Goal: Find specific fact: Find specific fact

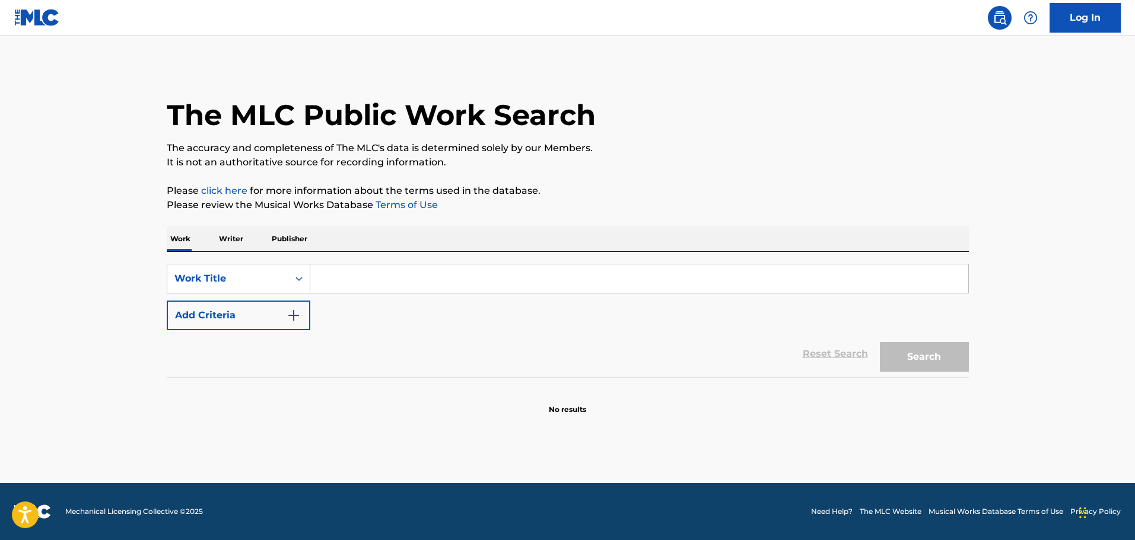
click at [437, 271] on input "Search Form" at bounding box center [639, 279] width 658 height 28
paste input "IF I CAN'T HAVE YOU"
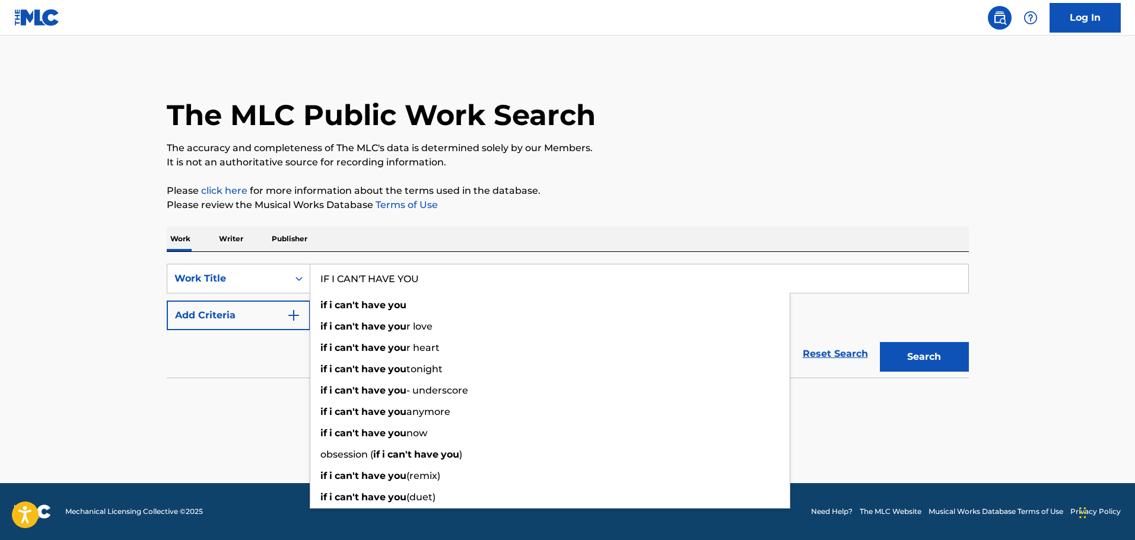
type input "IF I CAN'T HAVE YOU"
click at [300, 316] on img "Search Form" at bounding box center [293, 315] width 14 height 14
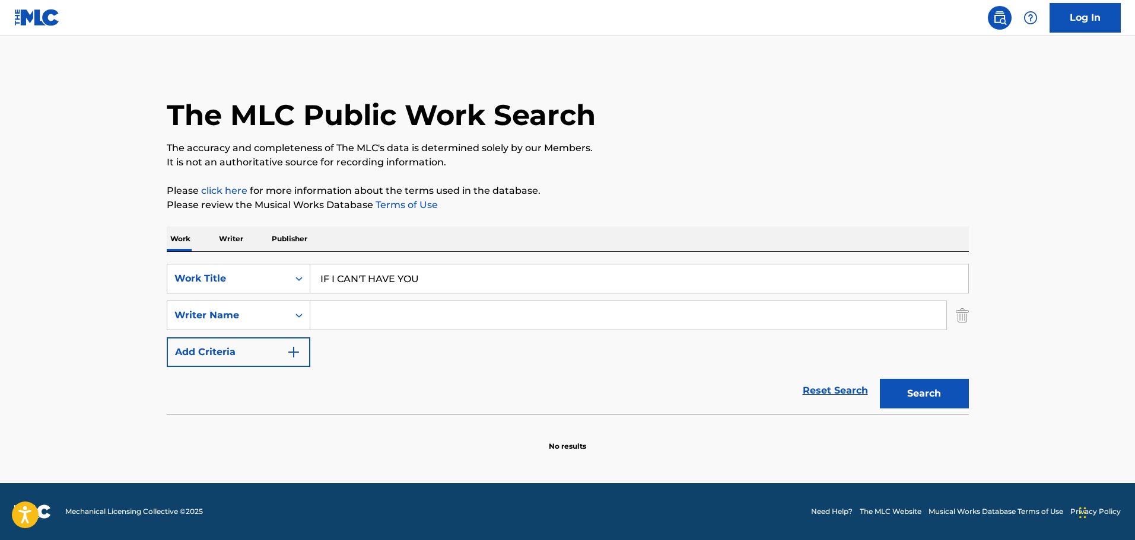
click at [334, 316] on input "Search Form" at bounding box center [628, 315] width 636 height 28
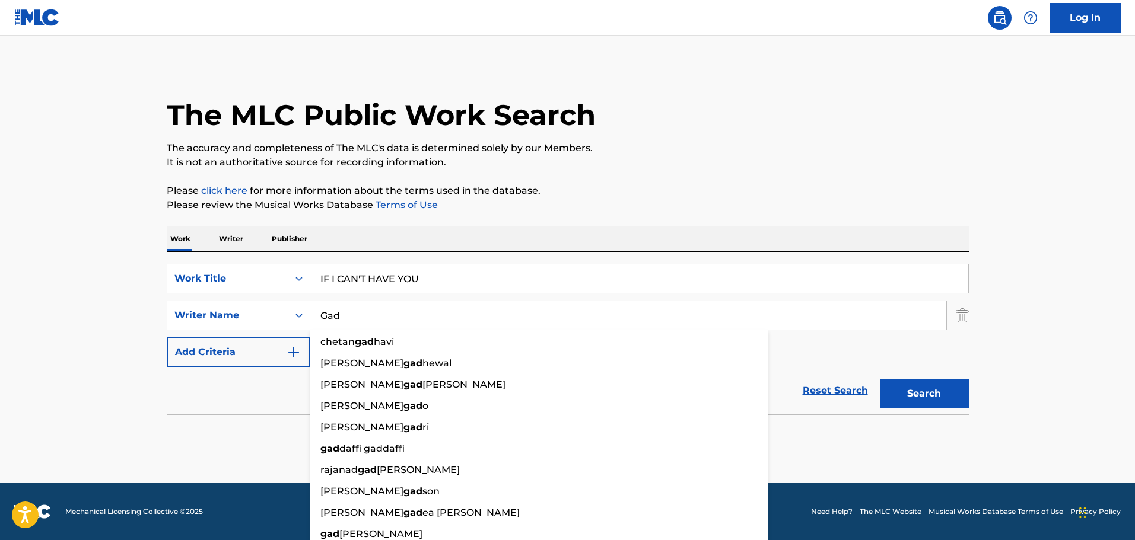
type input "Gad"
click at [880, 379] on button "Search" at bounding box center [924, 394] width 89 height 30
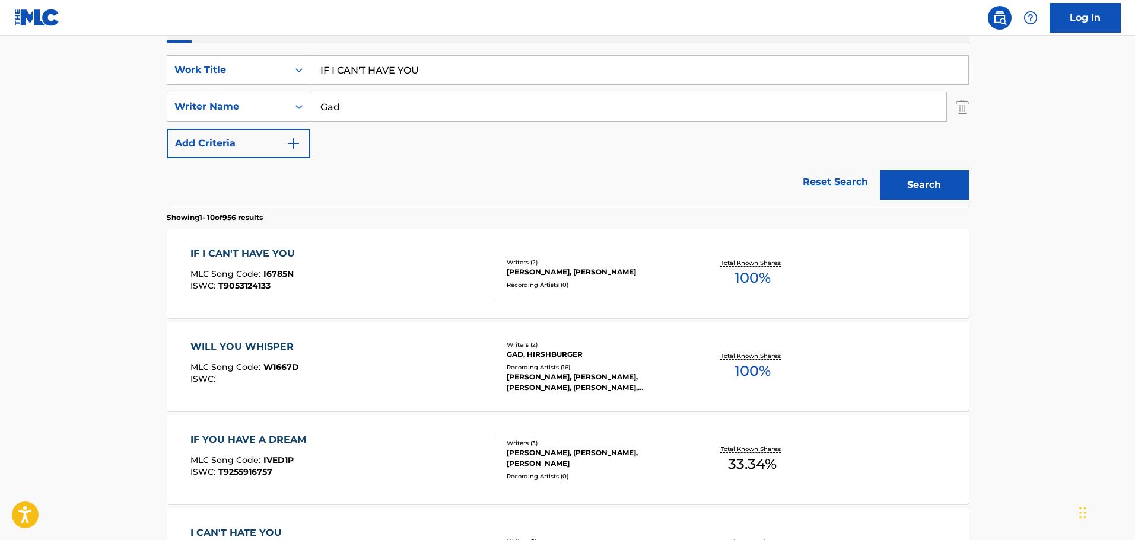
scroll to position [237, 0]
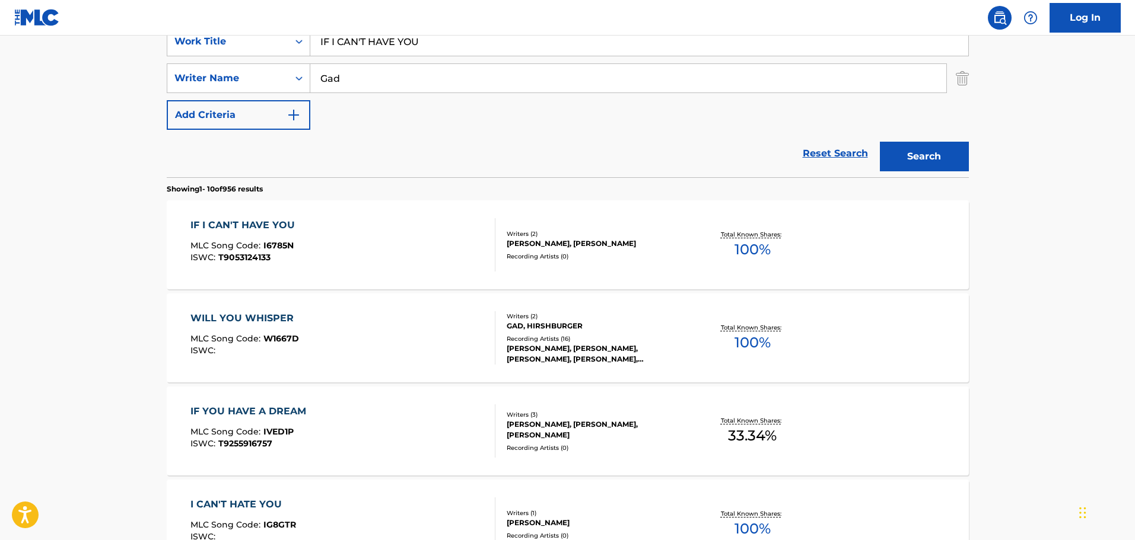
click at [332, 254] on div "IF I CAN'T HAVE YOU MLC Song Code : I6785N ISWC : T9053124133" at bounding box center [342, 244] width 305 height 53
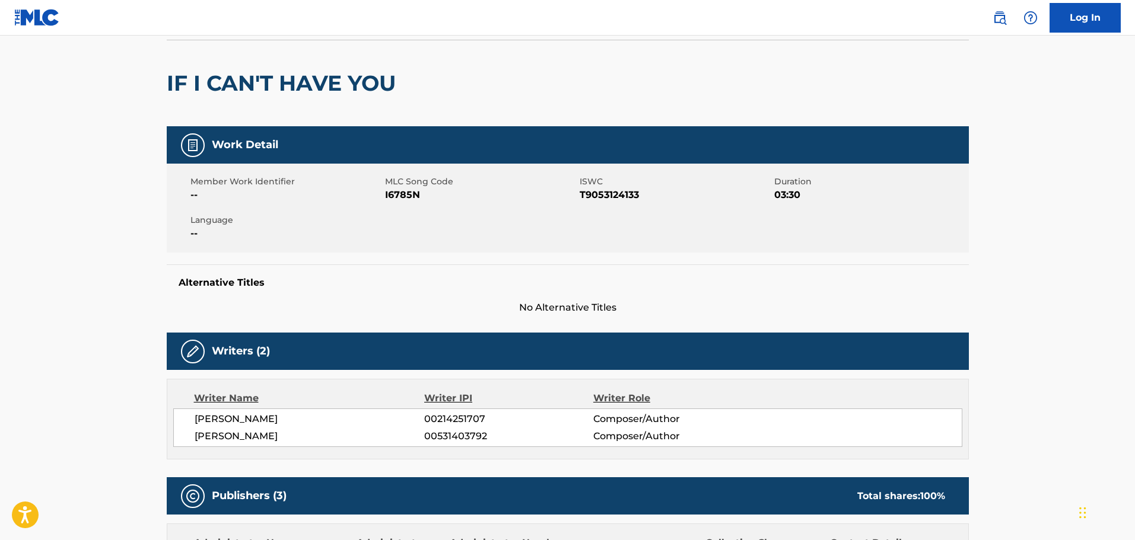
scroll to position [75, 0]
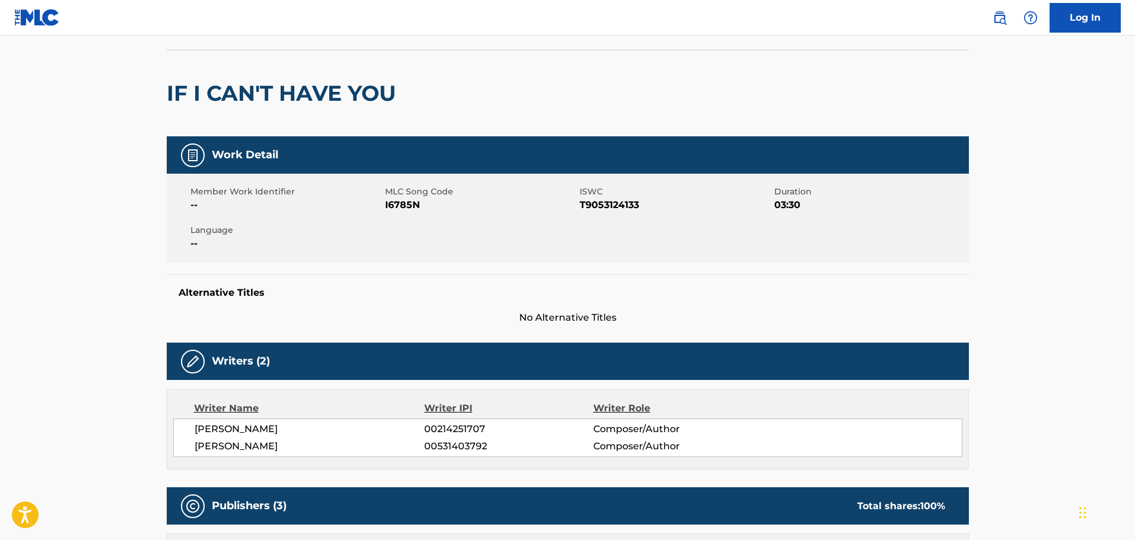
click at [602, 201] on span "T9053124133" at bounding box center [676, 205] width 192 height 14
copy span "T9053124133"
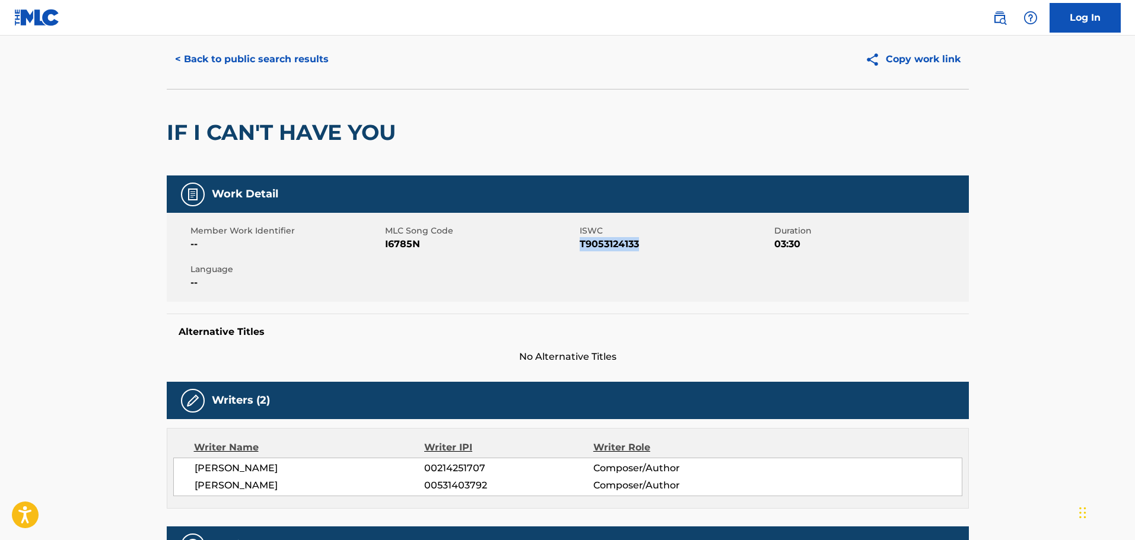
scroll to position [0, 0]
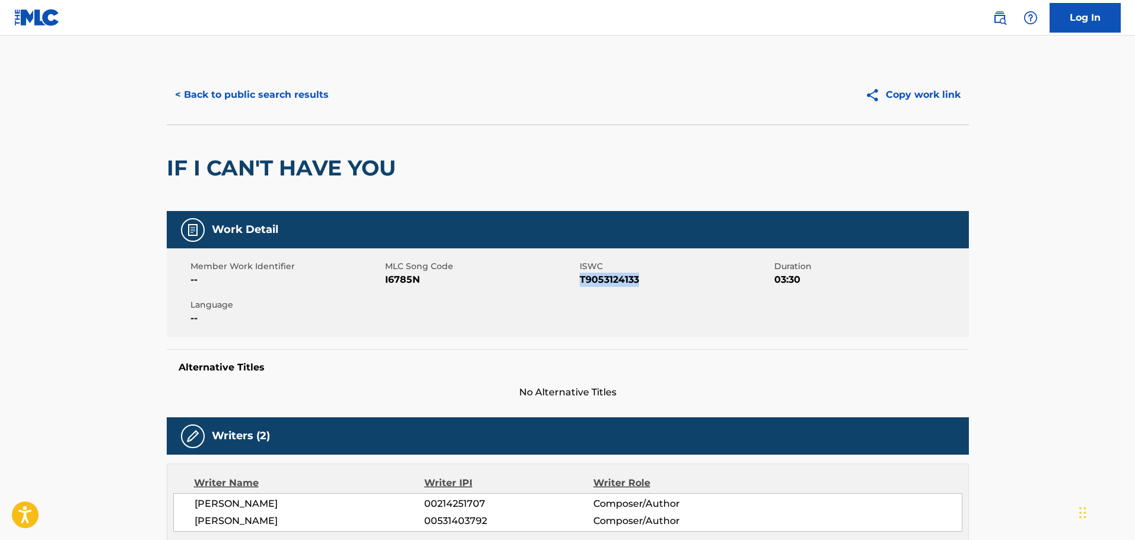
click at [192, 99] on button "< Back to public search results" at bounding box center [252, 95] width 170 height 30
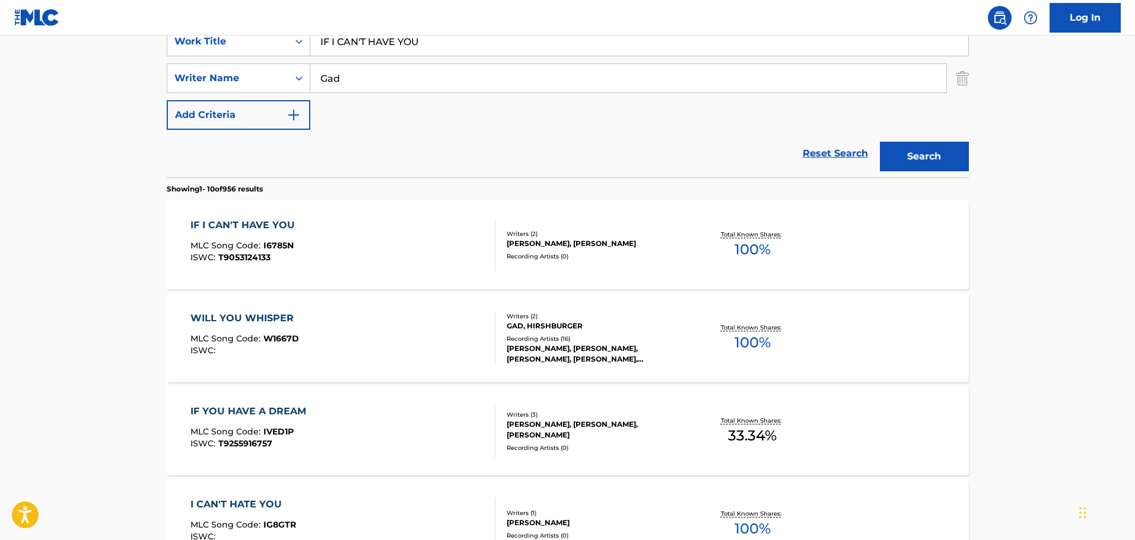
click at [384, 84] on input "Gad" at bounding box center [628, 78] width 636 height 28
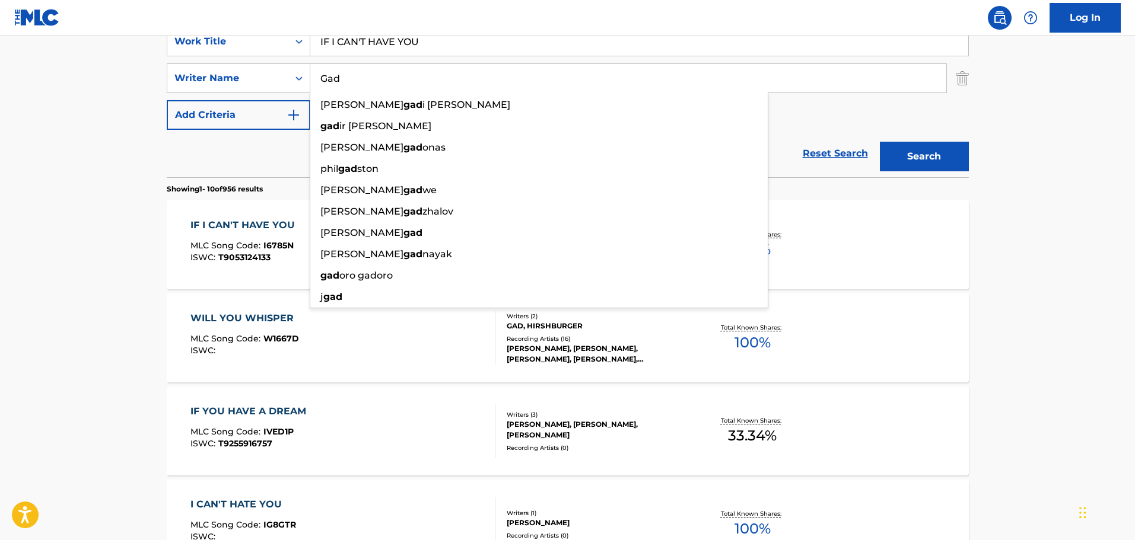
paste input "[PERSON_NAME]"
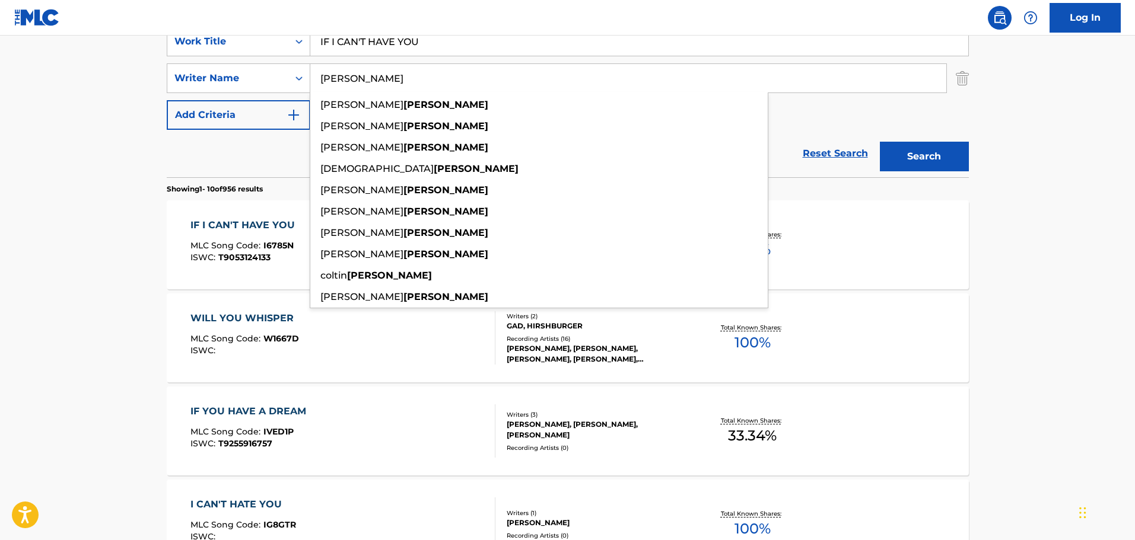
type input "[PERSON_NAME]"
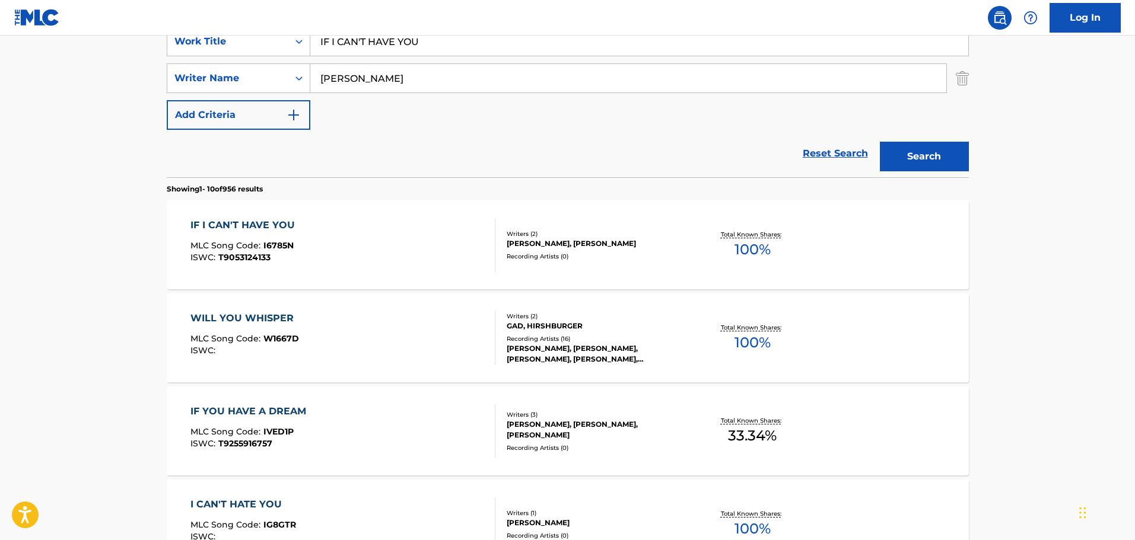
click at [915, 158] on button "Search" at bounding box center [924, 157] width 89 height 30
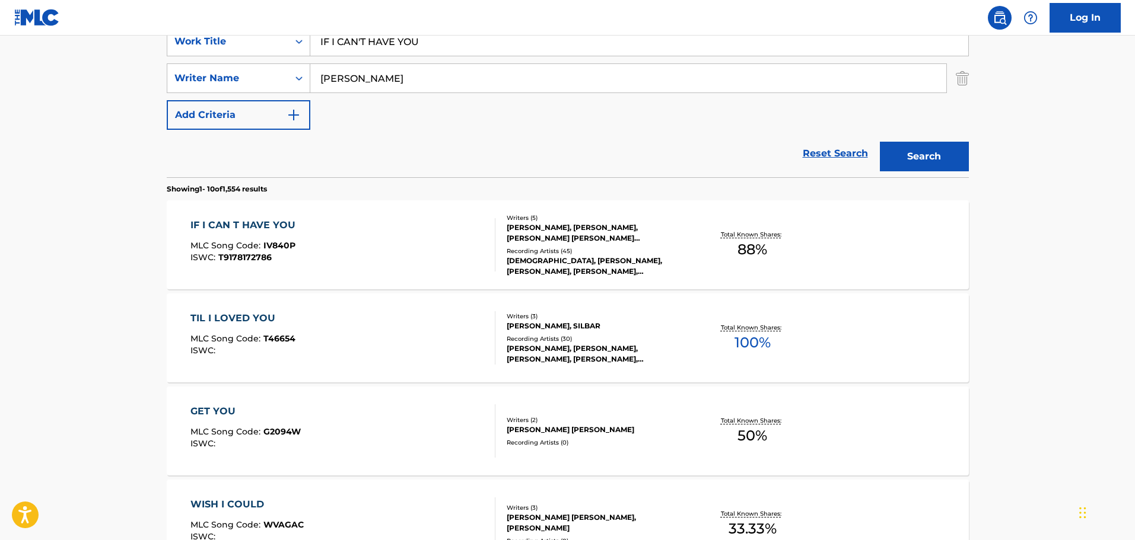
click at [352, 253] on div "IF I CAN T HAVE YOU MLC Song Code : IV840P ISWC : T9178172786" at bounding box center [342, 244] width 305 height 53
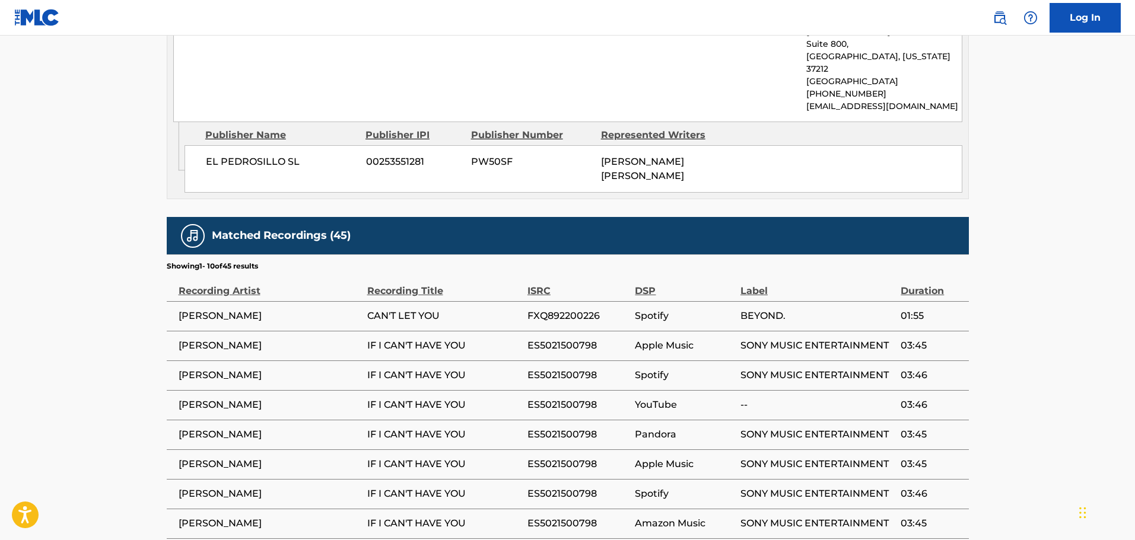
scroll to position [2195, 0]
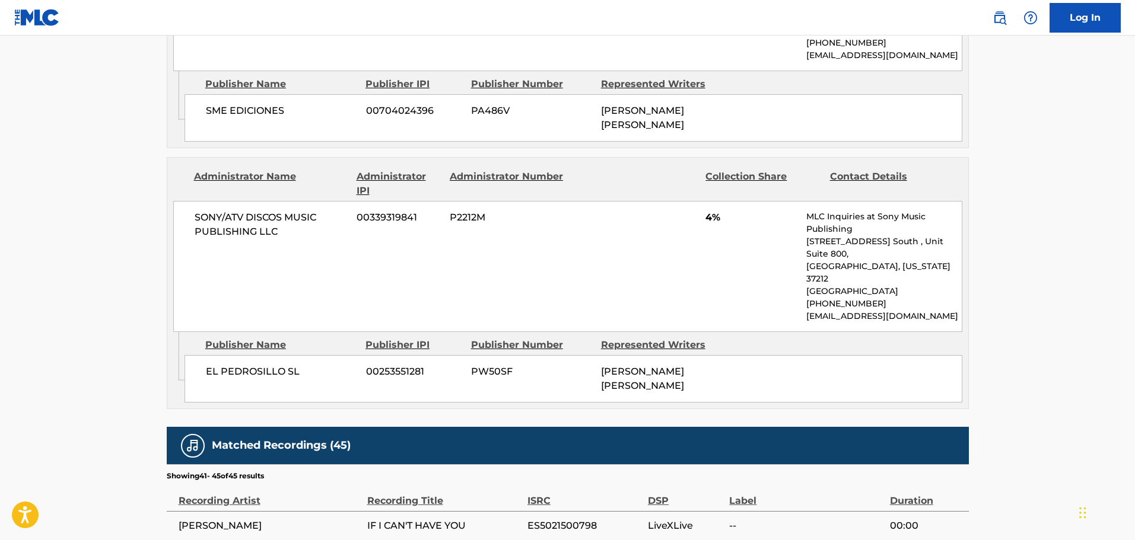
scroll to position [2106, 0]
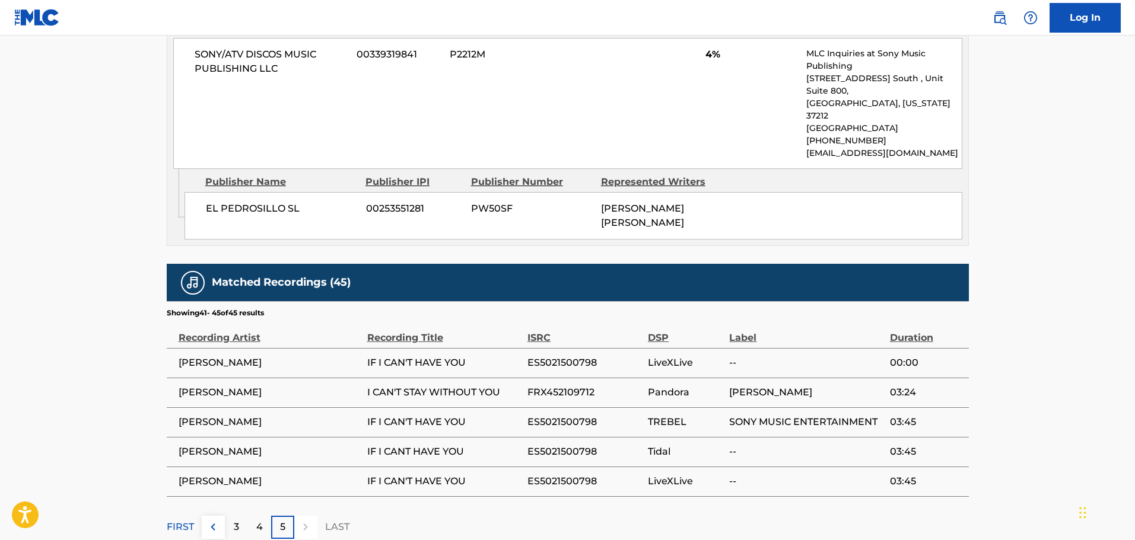
click at [285, 520] on p "5" at bounding box center [282, 527] width 5 height 14
click at [297, 516] on div at bounding box center [305, 527] width 23 height 23
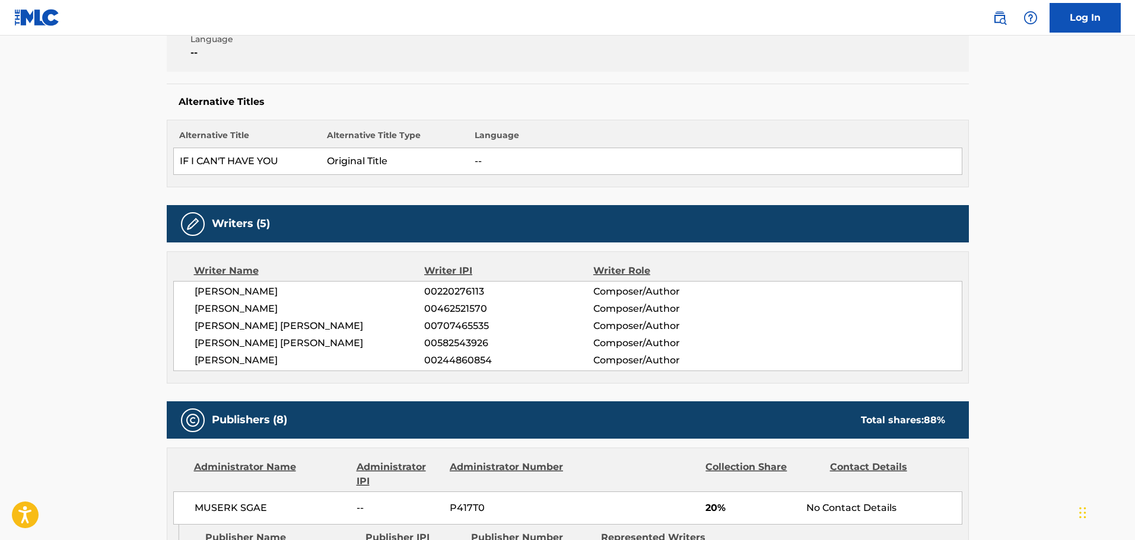
scroll to position [148, 0]
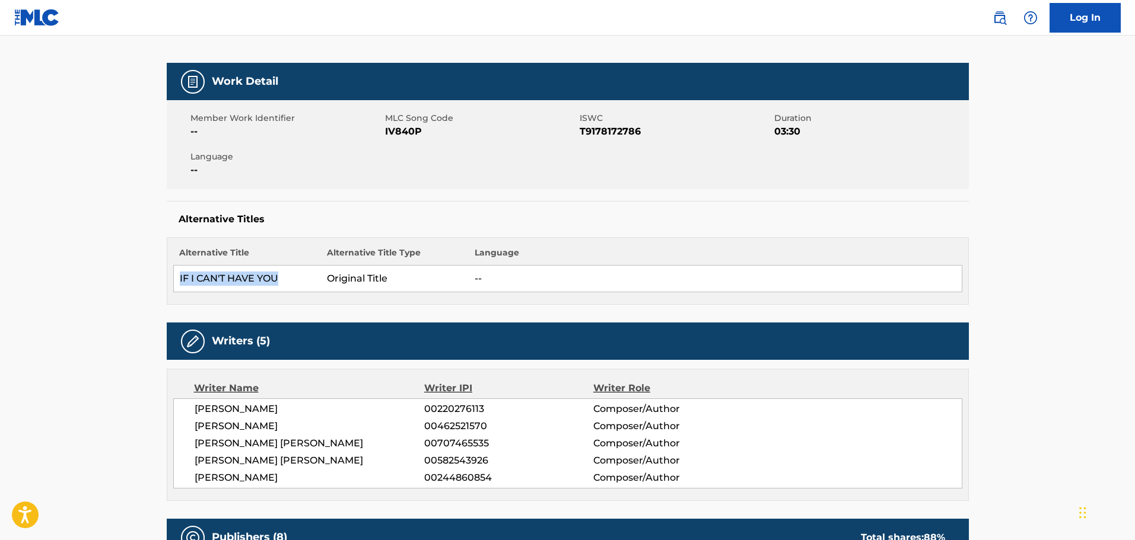
drag, startPoint x: 178, startPoint y: 276, endPoint x: 284, endPoint y: 281, distance: 106.3
click at [284, 281] on td "IF I CAN'T HAVE YOU" at bounding box center [247, 279] width 148 height 27
copy td "IF I CAN'T HAVE YOU"
